Goal: Information Seeking & Learning: Check status

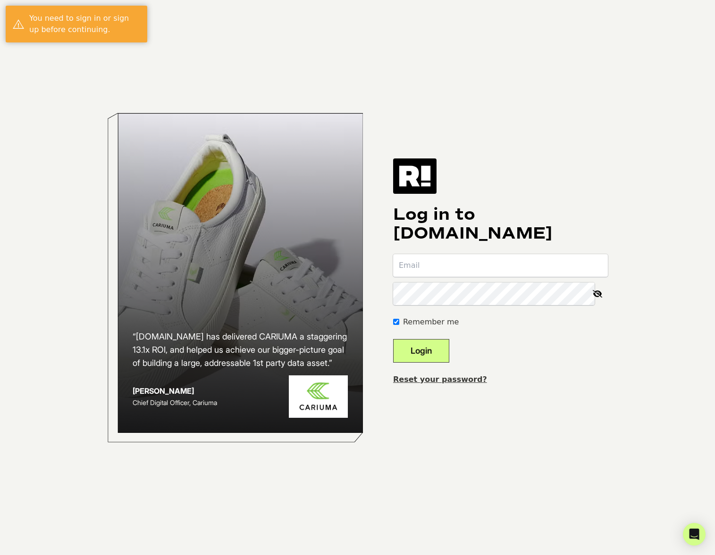
type input "may@girlfriend.com"
click at [432, 350] on button "Login" at bounding box center [421, 351] width 56 height 24
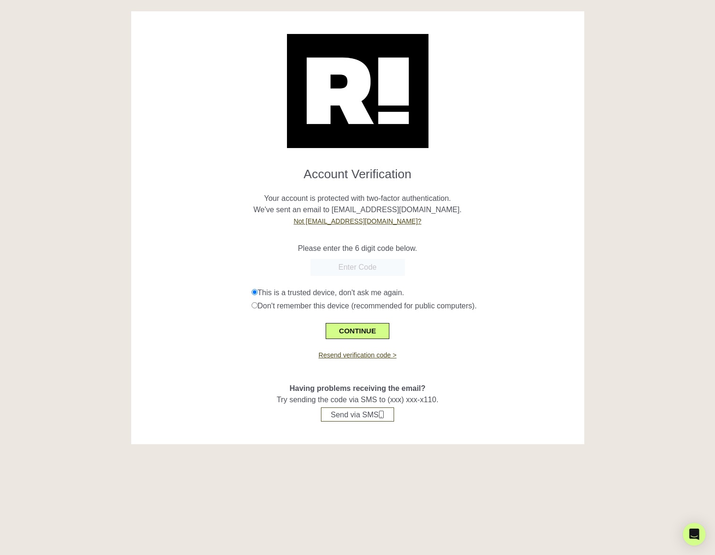
click at [363, 269] on input "text" at bounding box center [357, 267] width 94 height 17
paste input "117671"
type input "117671"
click at [360, 332] on button "CONTINUE" at bounding box center [356, 331] width 63 height 16
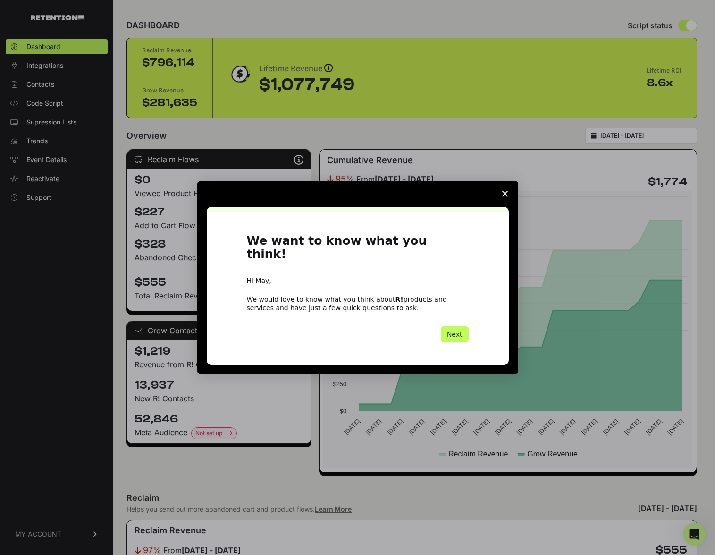
click at [459, 326] on button "Next" at bounding box center [455, 334] width 28 height 16
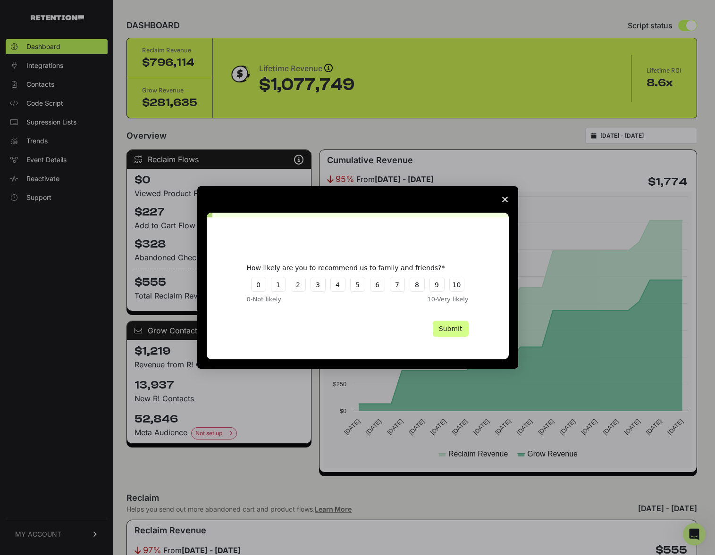
click at [502, 202] on icon "Close survey" at bounding box center [505, 200] width 6 height 6
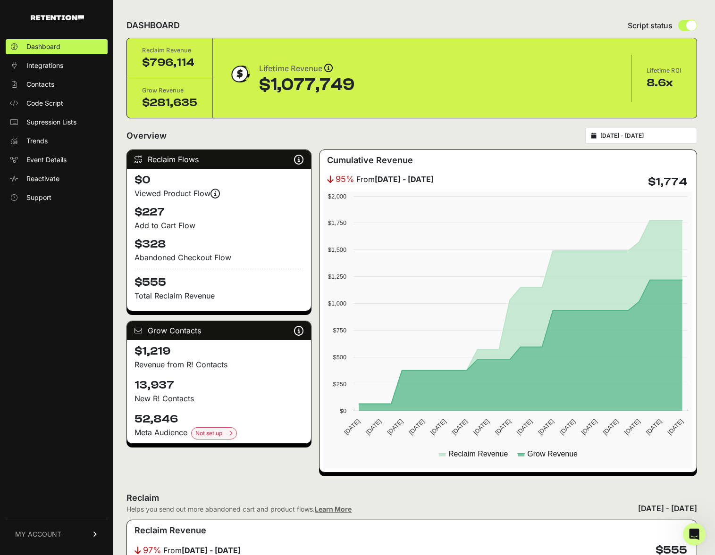
click at [62, 532] on link "MY ACCOUNT" at bounding box center [57, 534] width 102 height 29
click at [30, 517] on span "Subscription" at bounding box center [45, 521] width 39 height 9
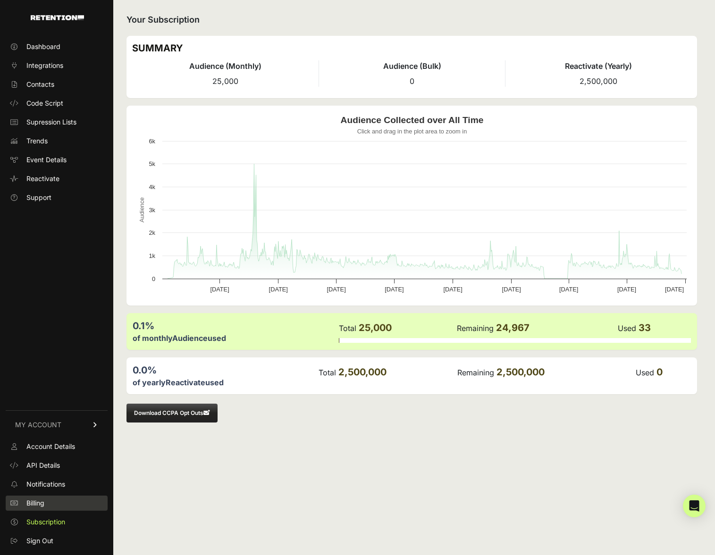
click at [34, 500] on span "Billing" at bounding box center [35, 503] width 18 height 9
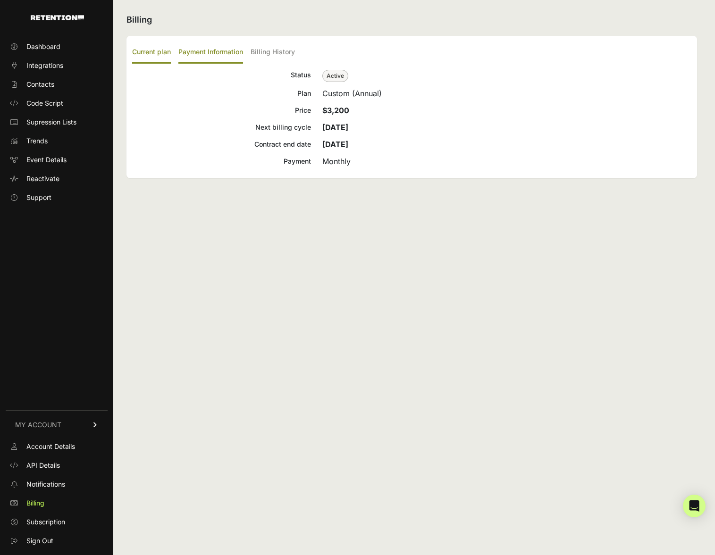
click at [209, 51] on label "Payment Information" at bounding box center [210, 53] width 65 height 22
click at [0, 0] on input "Payment Information" at bounding box center [0, 0] width 0 height 0
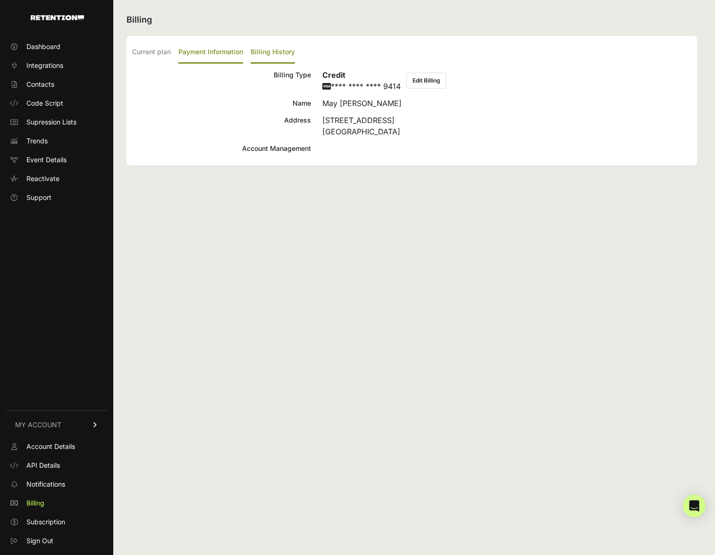
click at [286, 52] on label "Billing History" at bounding box center [272, 53] width 44 height 22
click at [0, 0] on input "Billing History" at bounding box center [0, 0] width 0 height 0
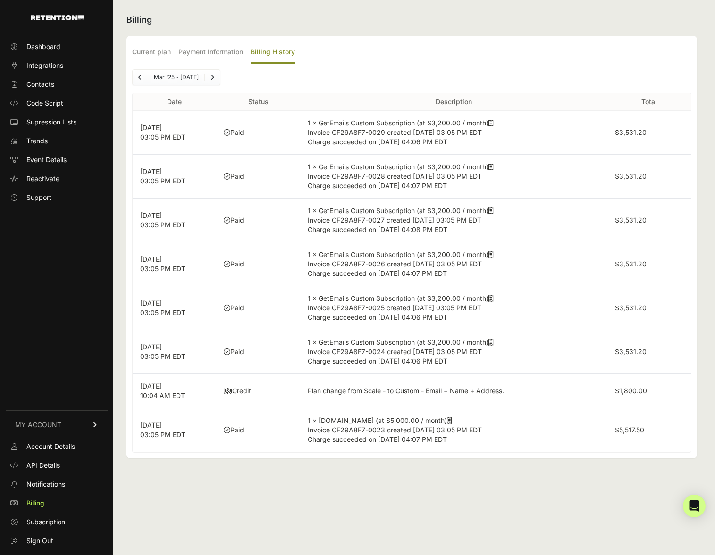
click at [173, 50] on ul "Current plan Payment Information Billing History" at bounding box center [411, 53] width 559 height 22
click at [161, 50] on label "Current plan" at bounding box center [151, 53] width 39 height 22
click at [0, 0] on input "Current plan" at bounding box center [0, 0] width 0 height 0
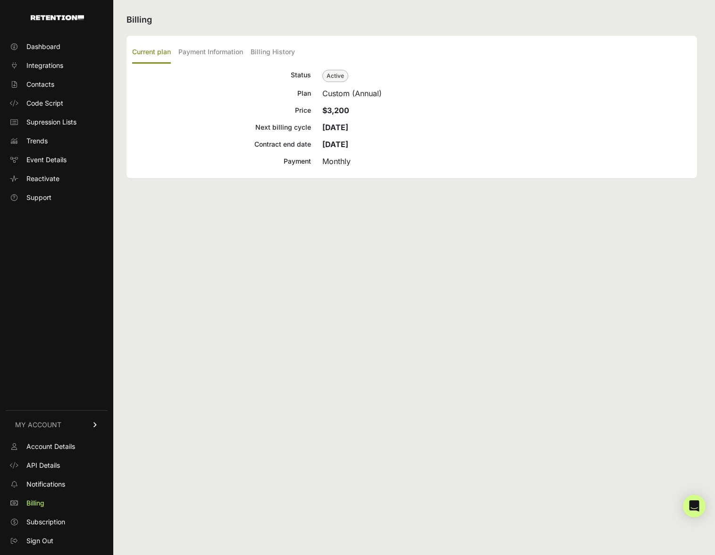
drag, startPoint x: 336, startPoint y: 77, endPoint x: 332, endPoint y: 80, distance: 5.1
click at [336, 77] on span "Active" at bounding box center [335, 76] width 26 height 12
click at [42, 65] on span "Integrations" at bounding box center [44, 65] width 37 height 9
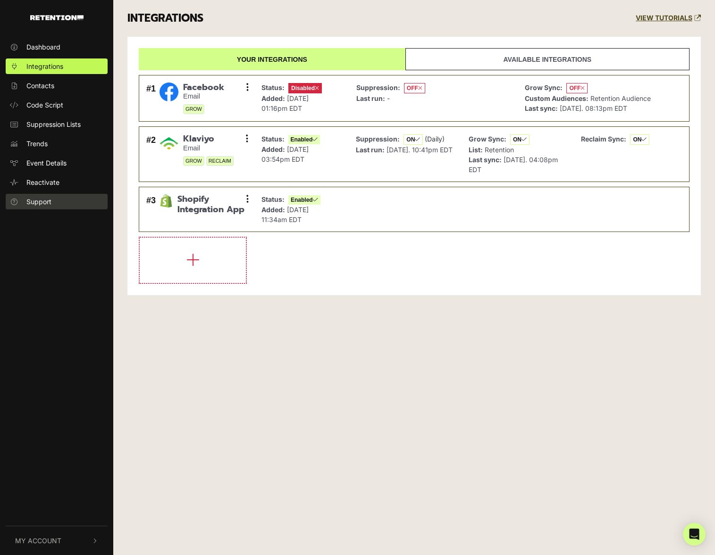
click at [40, 202] on span "Support" at bounding box center [38, 202] width 25 height 10
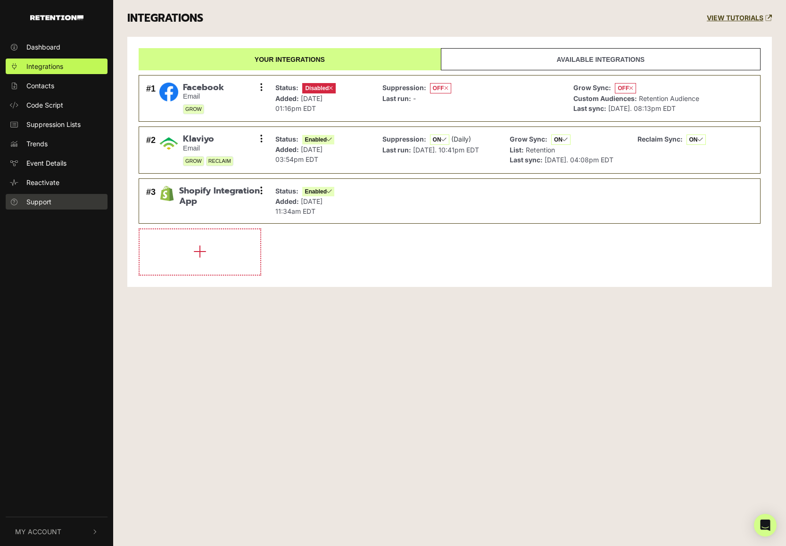
click at [42, 203] on span "Support" at bounding box center [38, 202] width 25 height 10
click at [68, 529] on button "My Account" at bounding box center [57, 531] width 102 height 29
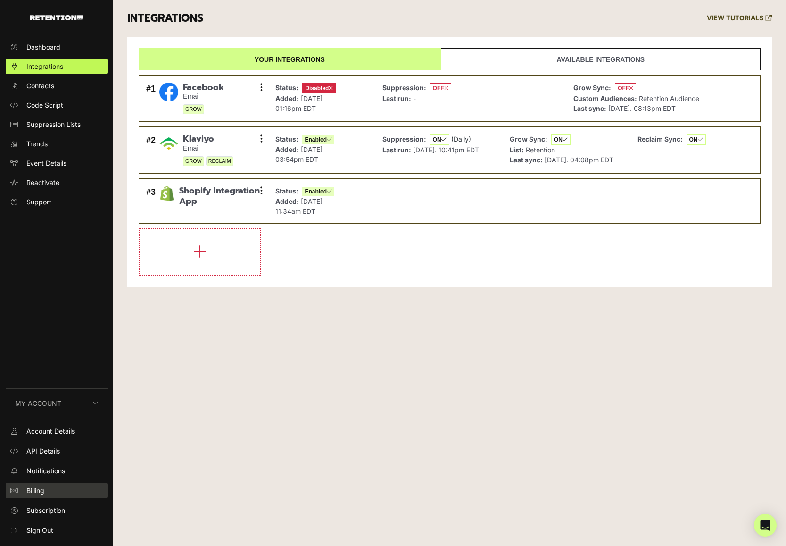
click at [50, 486] on link "Billing" at bounding box center [57, 491] width 102 height 16
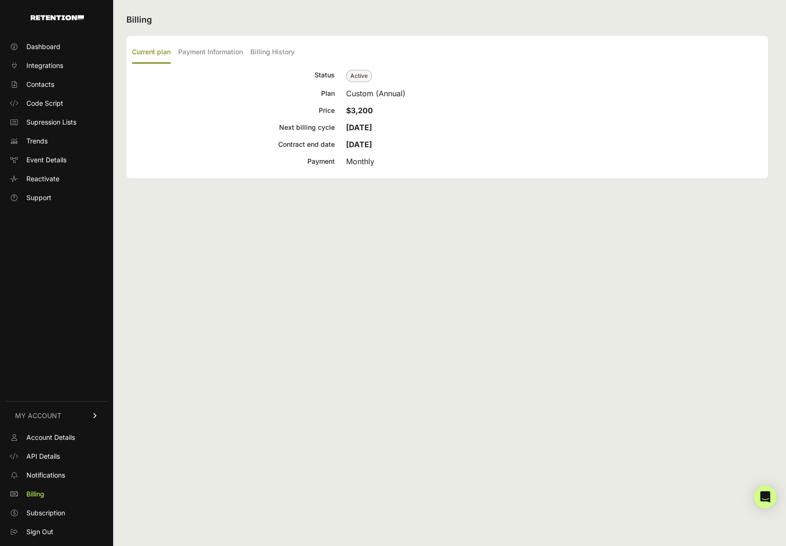
drag, startPoint x: 345, startPoint y: 130, endPoint x: 383, endPoint y: 127, distance: 37.4
click at [383, 127] on div "Next billing cycle Oct 25, 2025" at bounding box center [447, 127] width 631 height 11
click at [372, 140] on strong "Jul 24, 2024" at bounding box center [359, 144] width 26 height 9
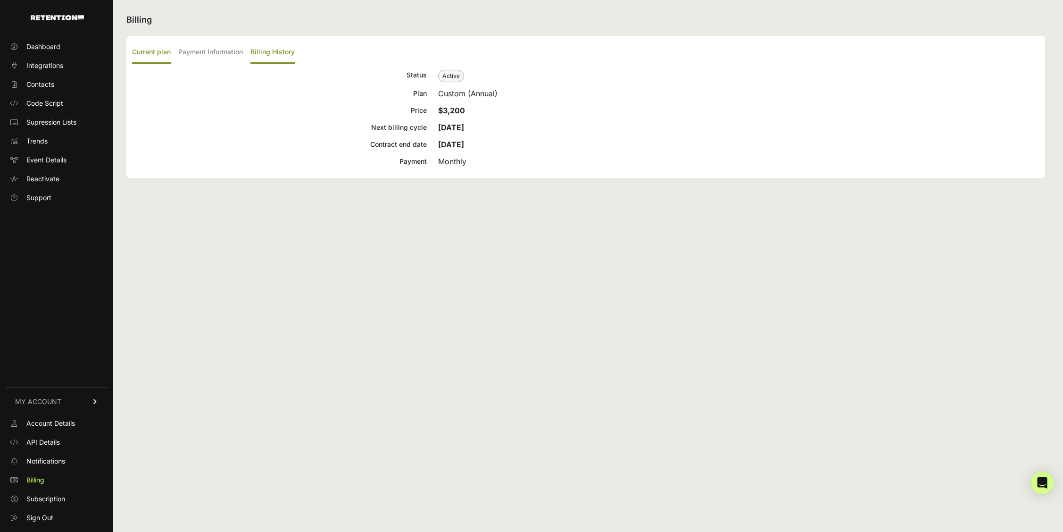
click at [261, 52] on label "Billing History" at bounding box center [272, 53] width 44 height 22
click at [0, 0] on input "Billing History" at bounding box center [0, 0] width 0 height 0
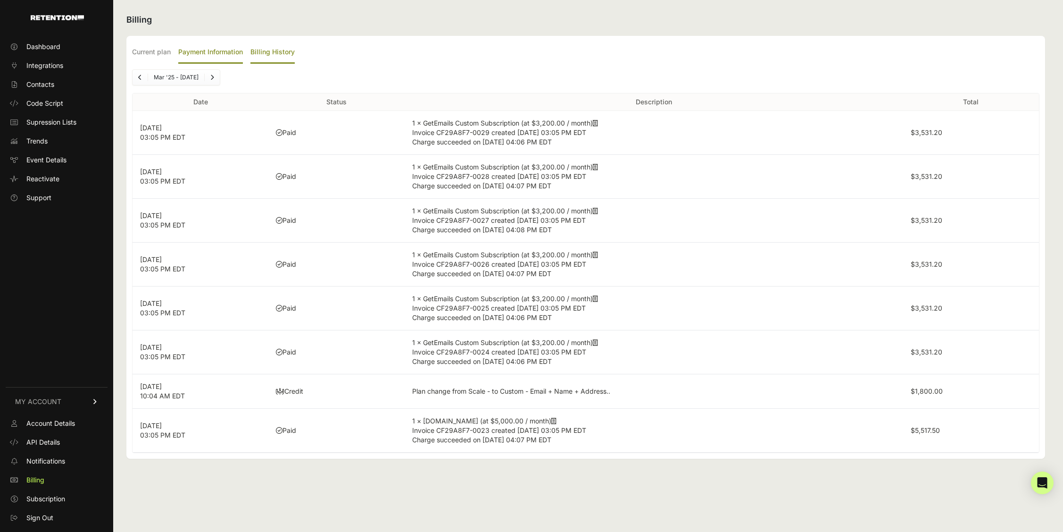
click at [195, 58] on label "Payment Information" at bounding box center [210, 53] width 65 height 22
click at [0, 0] on input "Payment Information" at bounding box center [0, 0] width 0 height 0
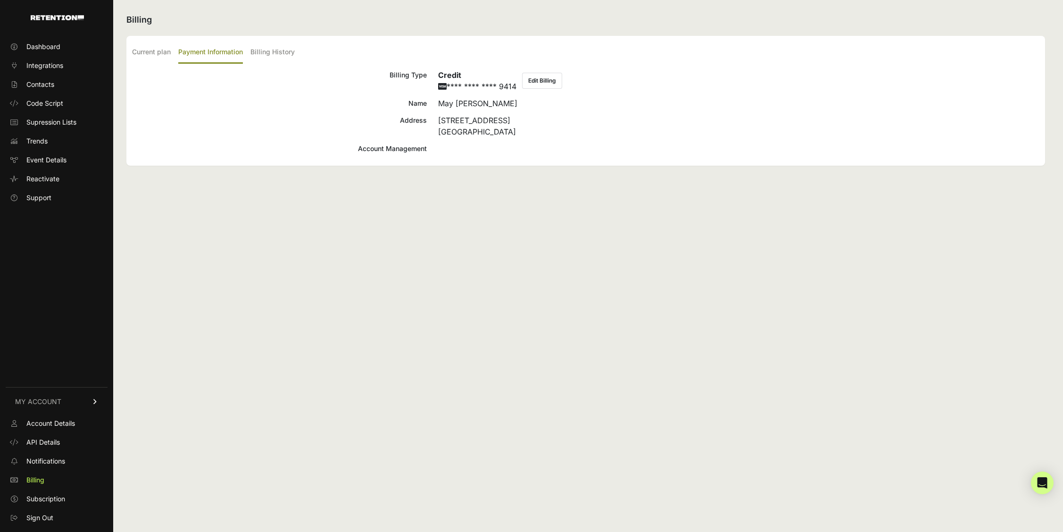
click at [375, 150] on div "Account Management" at bounding box center [279, 148] width 295 height 11
click at [42, 48] on span "Dashboard" at bounding box center [43, 46] width 34 height 9
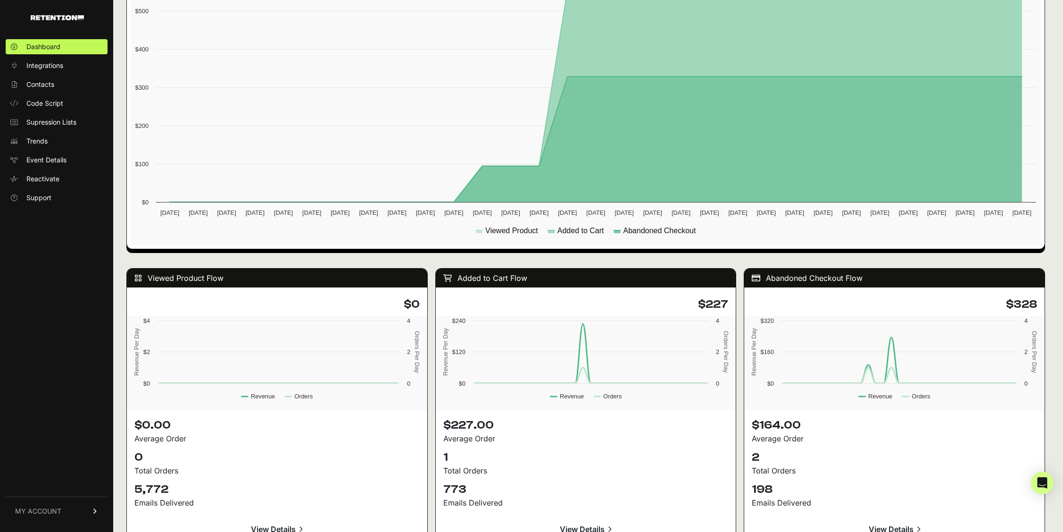
scroll to position [713, 0]
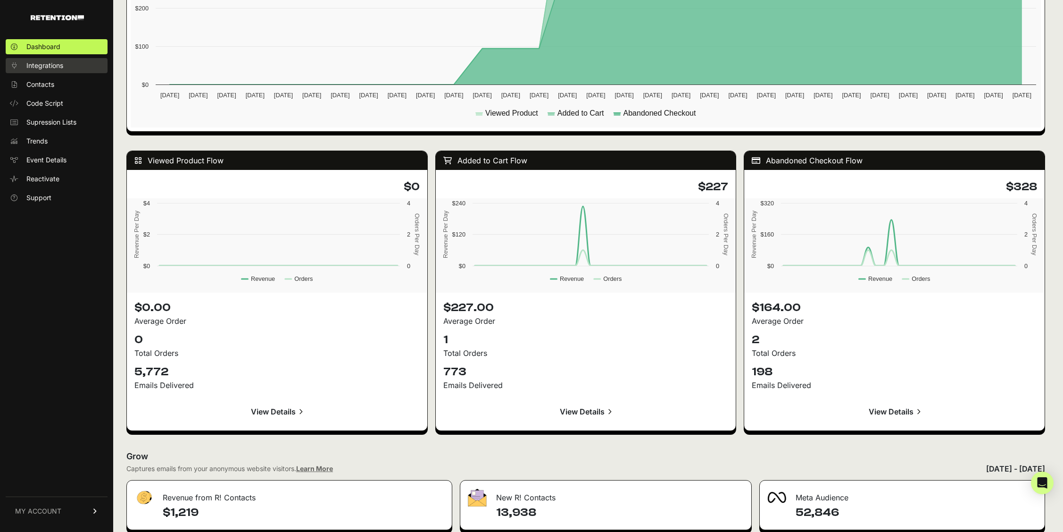
click at [39, 66] on span "Integrations" at bounding box center [44, 65] width 37 height 9
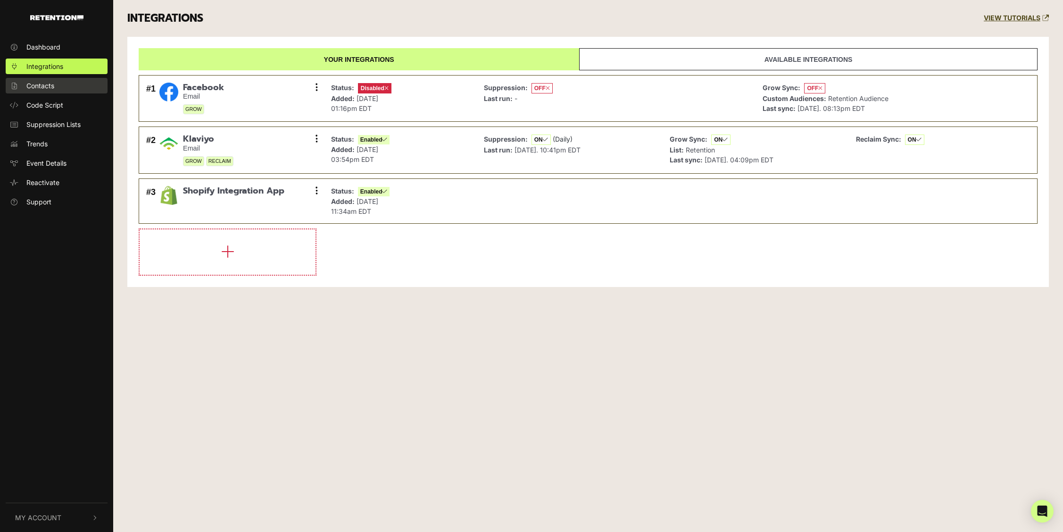
click at [46, 88] on span "Contacts" at bounding box center [40, 86] width 28 height 10
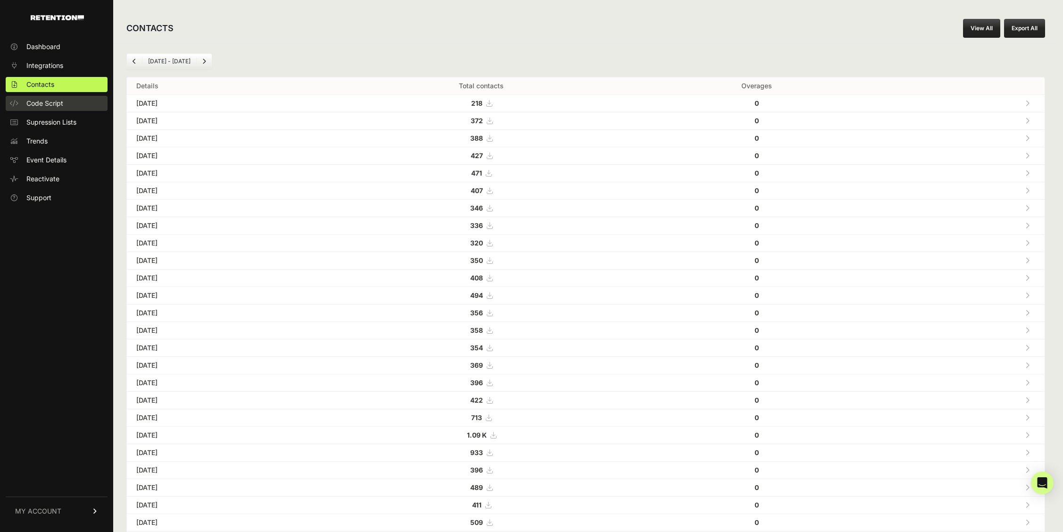
click at [45, 103] on span "Code Script" at bounding box center [44, 103] width 37 height 9
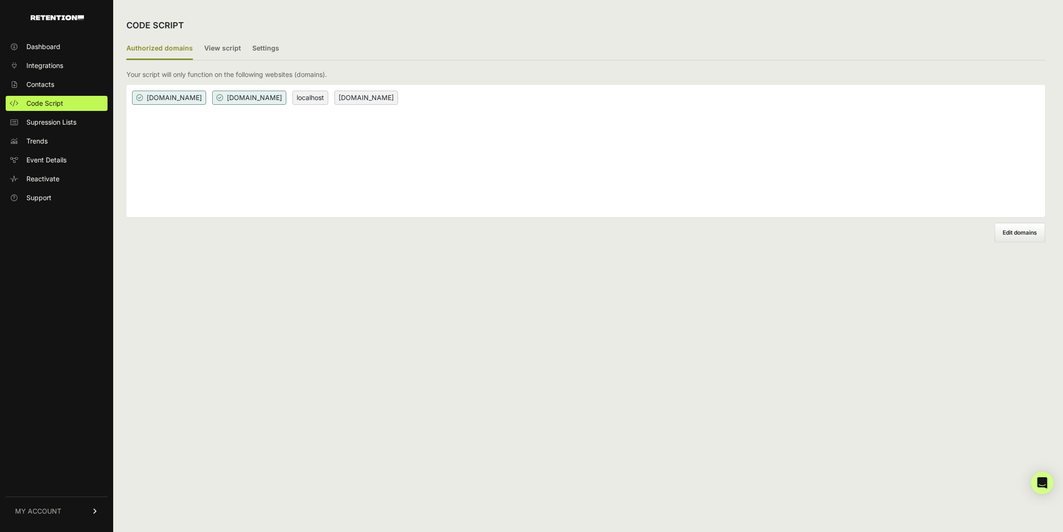
click at [246, 52] on ul "Authorized domains View script Settings" at bounding box center [585, 49] width 919 height 23
click at [254, 49] on label "Settings" at bounding box center [265, 49] width 27 height 22
click at [0, 0] on input "Settings" at bounding box center [0, 0] width 0 height 0
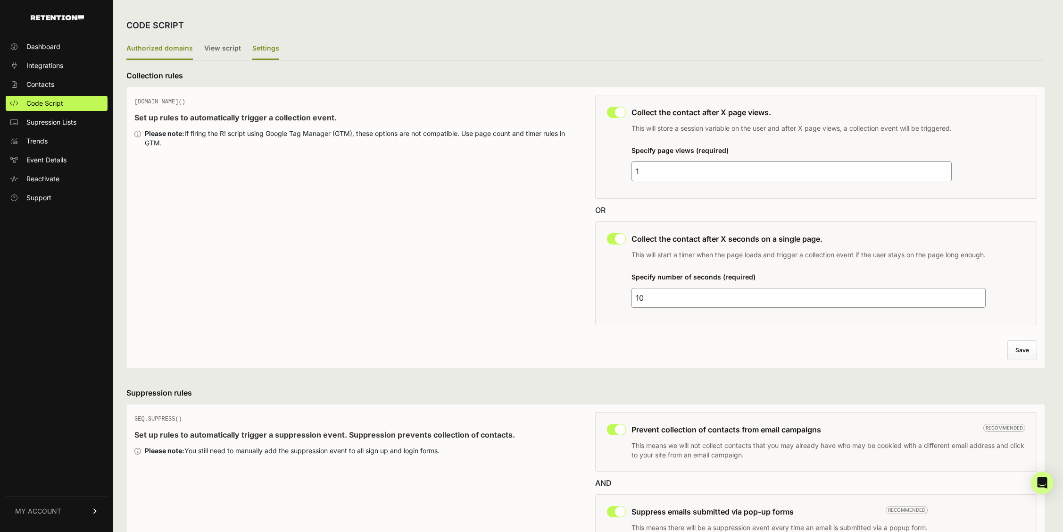
click at [168, 49] on label "Authorized domains" at bounding box center [159, 49] width 67 height 22
click at [0, 0] on input "Authorized domains" at bounding box center [0, 0] width 0 height 0
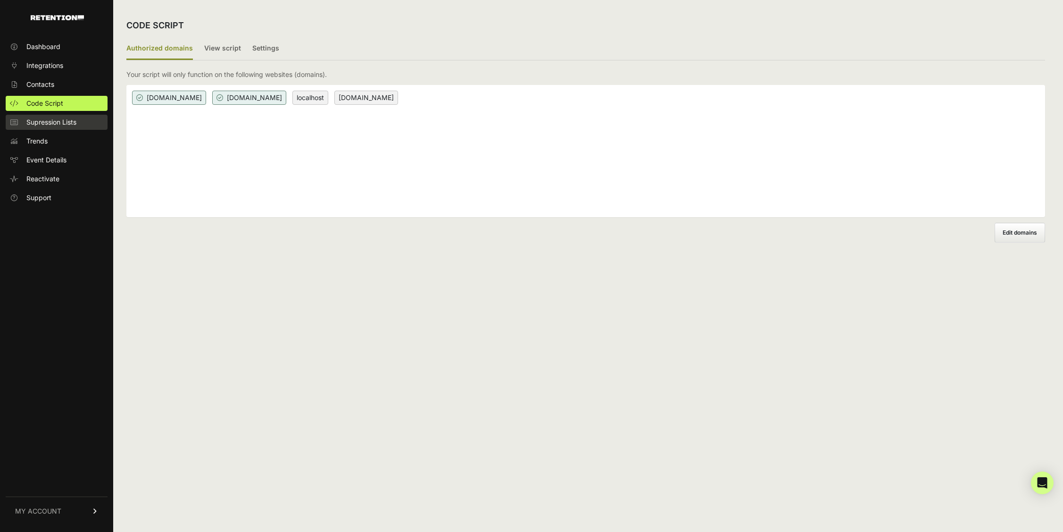
click at [46, 125] on span "Supression Lists" at bounding box center [51, 121] width 50 height 9
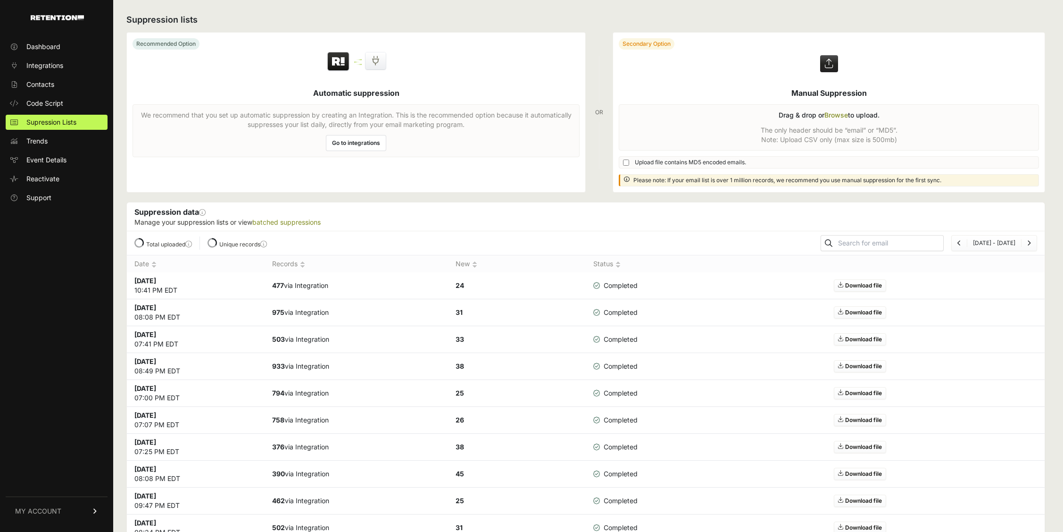
click at [42, 139] on span "Trends" at bounding box center [36, 140] width 21 height 9
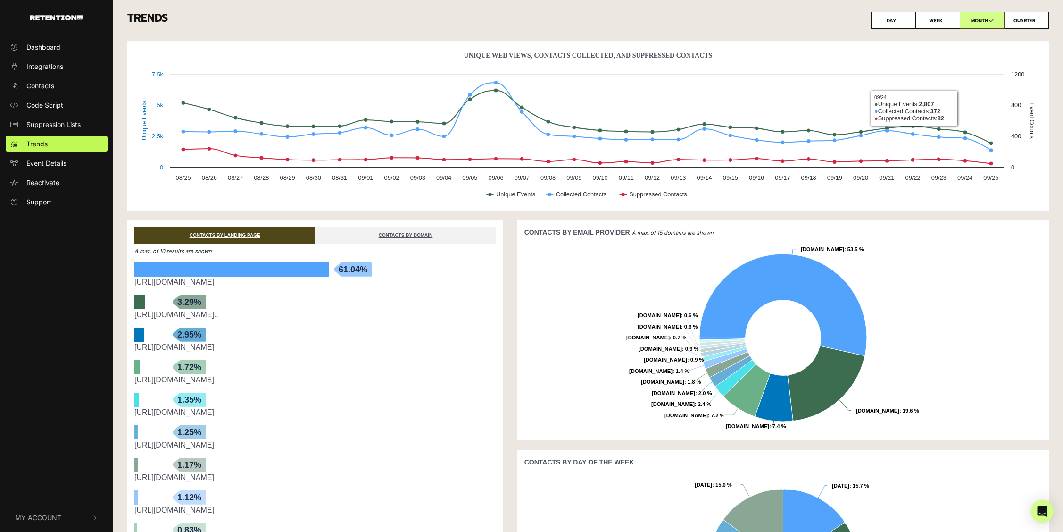
click at [892, 21] on label "DAY" at bounding box center [893, 20] width 45 height 17
radio input "true"
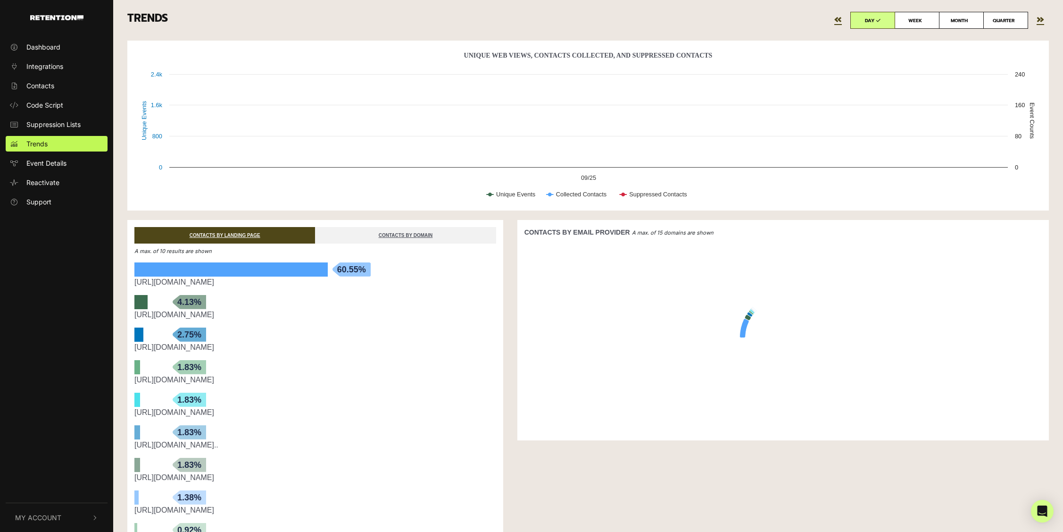
click at [935, 23] on label "WEEK" at bounding box center [917, 20] width 45 height 17
radio input "true"
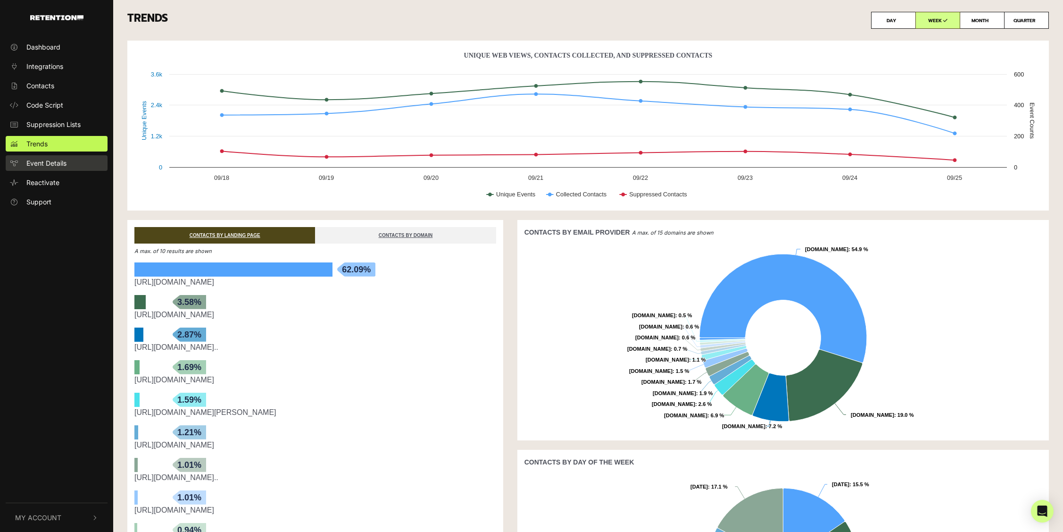
click at [76, 165] on link "Event Details" at bounding box center [57, 163] width 102 height 16
click at [35, 201] on span "Support" at bounding box center [38, 202] width 25 height 10
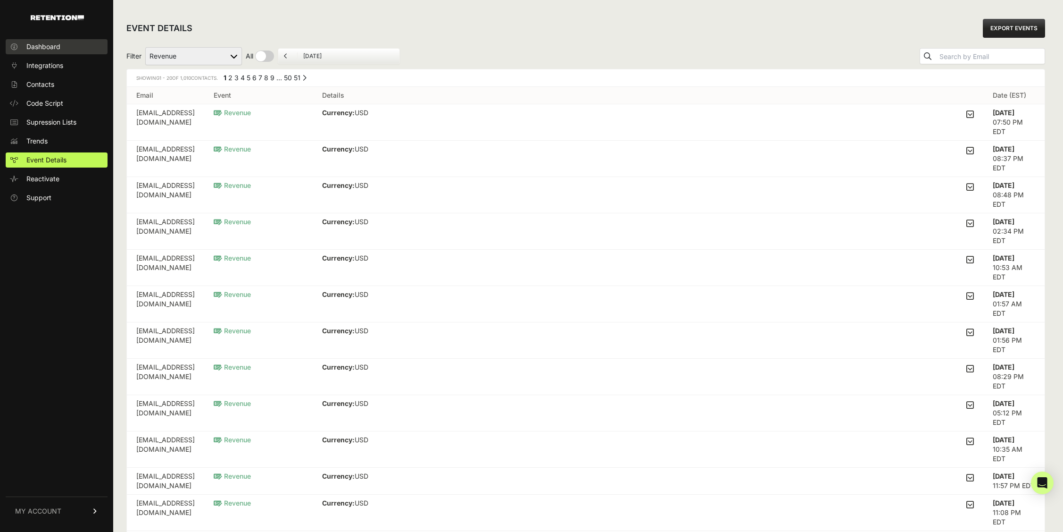
click at [46, 47] on span "Dashboard" at bounding box center [43, 46] width 34 height 9
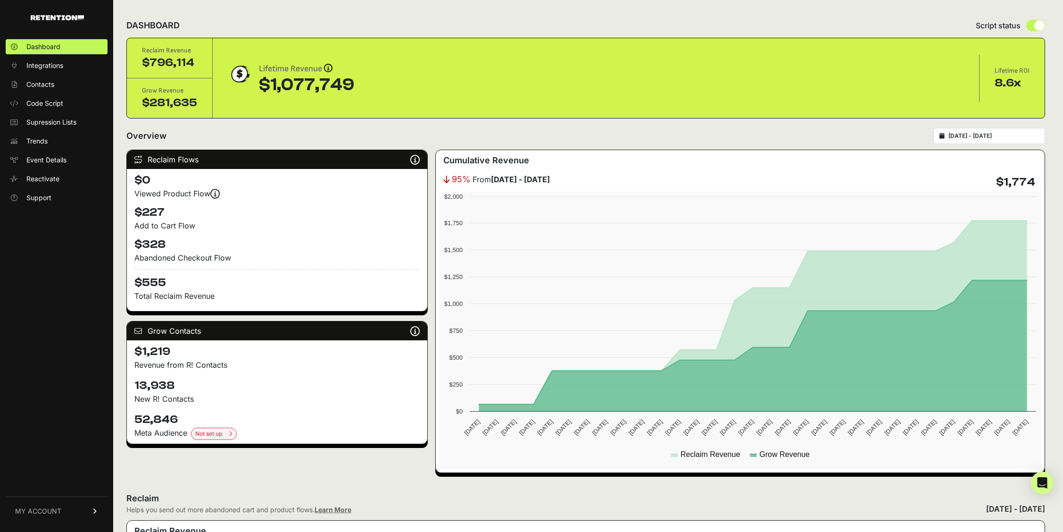
click at [993, 140] on div "[DATE] - [DATE]" at bounding box center [989, 136] width 112 height 16
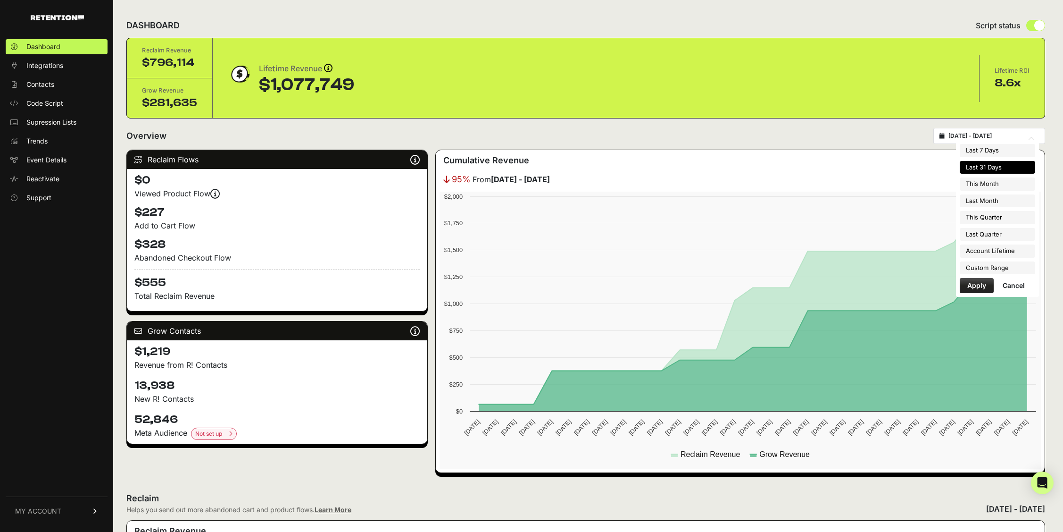
click at [994, 135] on input "[DATE] - [DATE]" at bounding box center [994, 136] width 91 height 8
drag, startPoint x: 998, startPoint y: 151, endPoint x: 1001, endPoint y: 155, distance: 5.1
click at [998, 151] on li "Last 7 Days" at bounding box center [997, 150] width 75 height 13
type input "[DATE] - [DATE]"
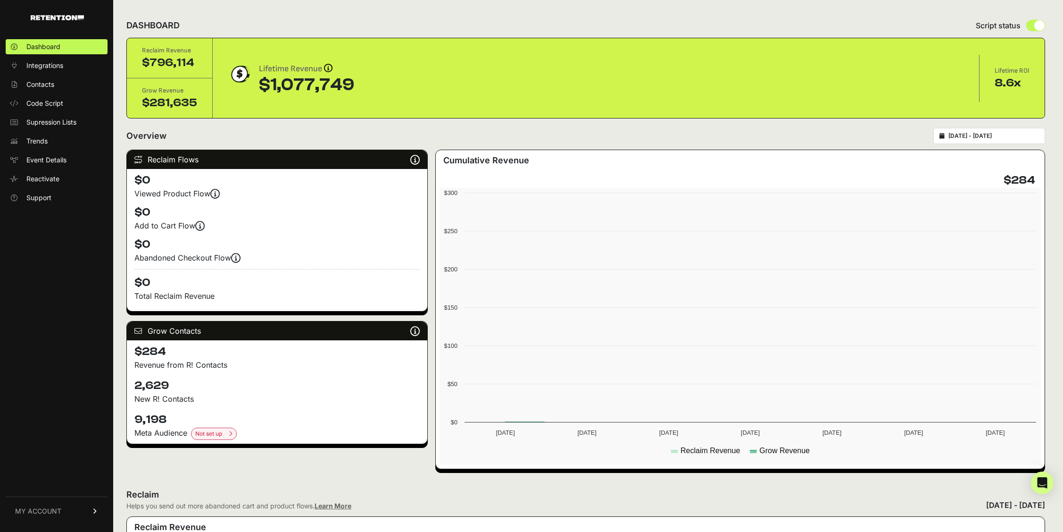
click at [982, 135] on input "[DATE] - [DATE]" at bounding box center [994, 136] width 91 height 8
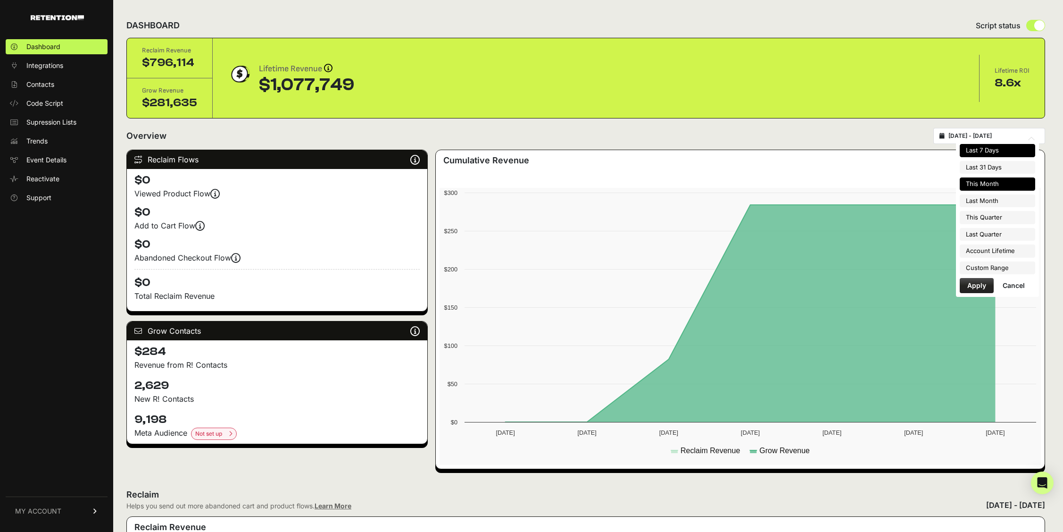
click at [1000, 181] on li "This Month" at bounding box center [997, 183] width 75 height 13
type input "[DATE] - [DATE]"
